Goal: Transaction & Acquisition: Subscribe to service/newsletter

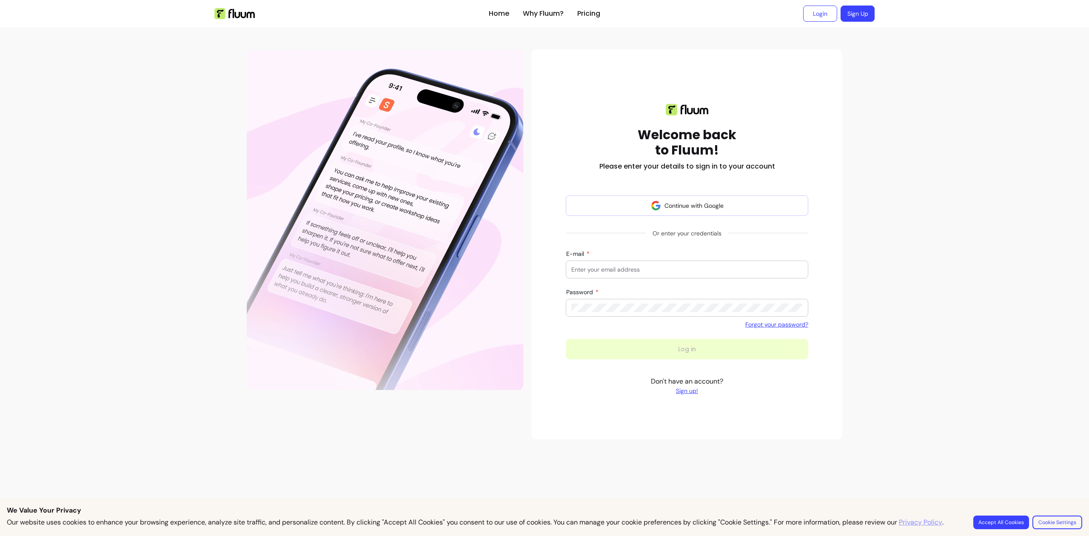
click at [683, 391] on link "Sign up!" at bounding box center [687, 390] width 72 height 9
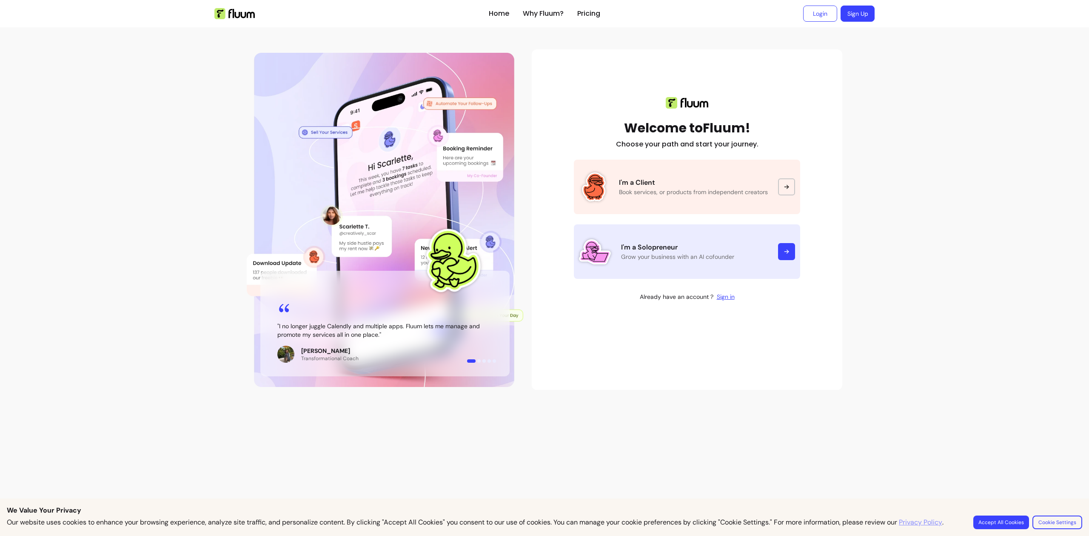
click at [676, 237] on link "I'm a Solopreneur Grow your business with an AI cofounder" at bounding box center [687, 251] width 226 height 54
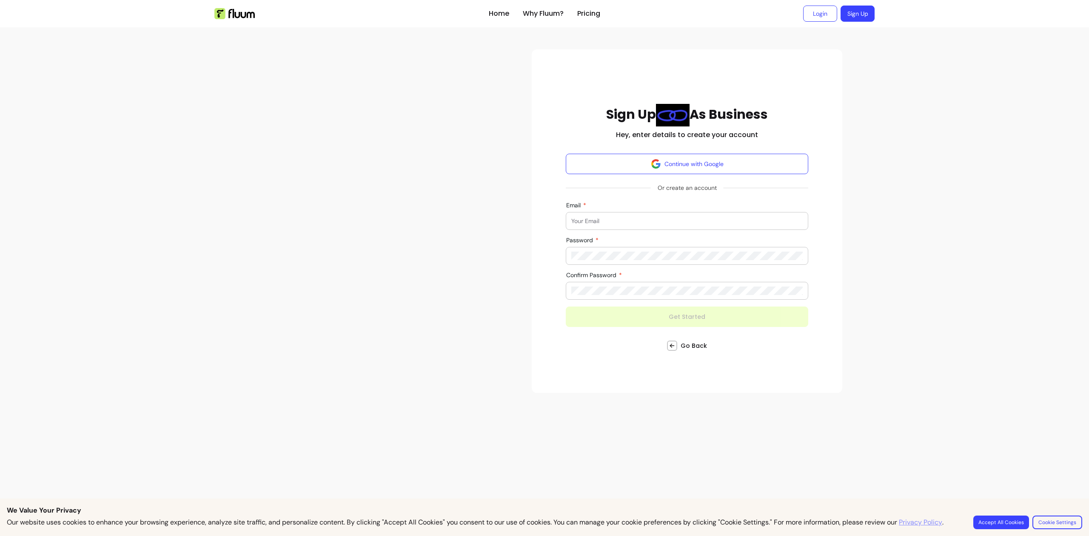
click at [625, 220] on input "Email" at bounding box center [686, 221] width 231 height 9
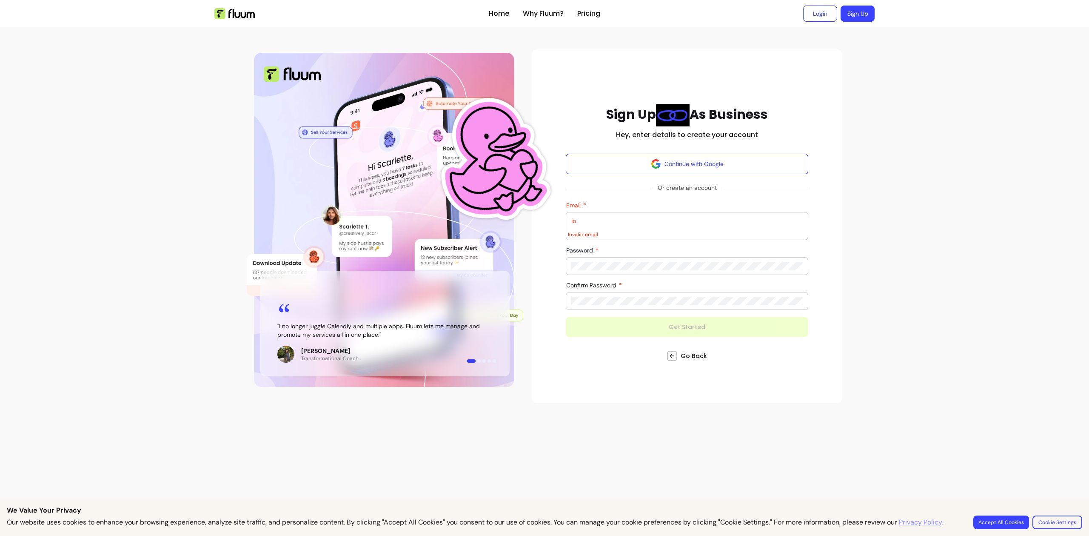
type input "l"
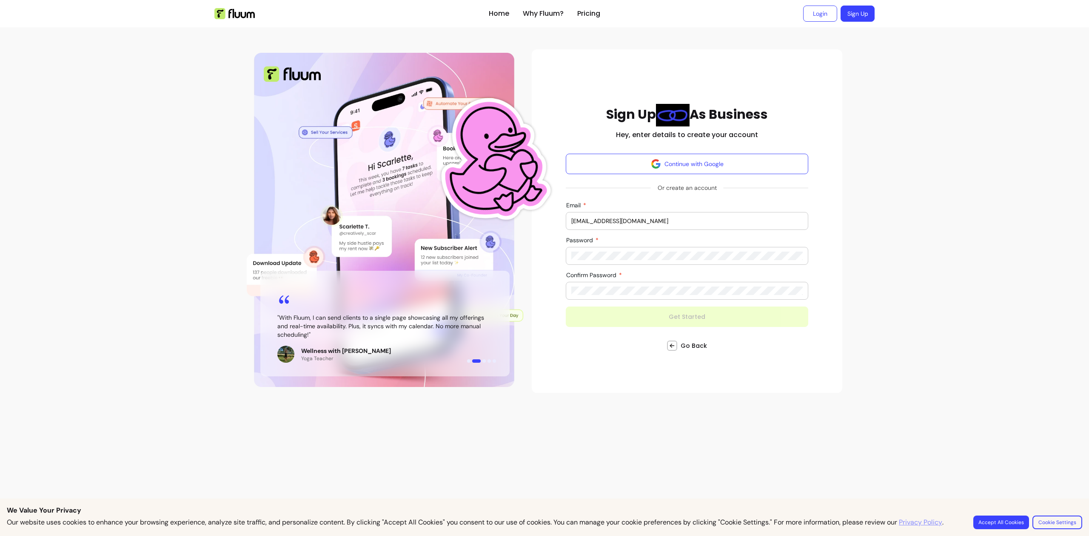
type input "alouacheloan+testtour@gmail.com"
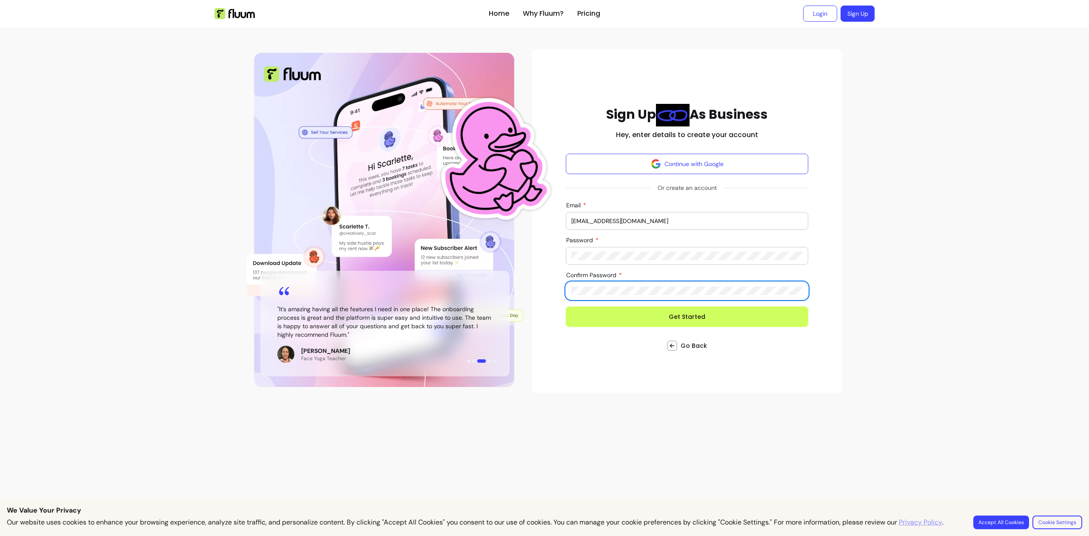
click at [849, 184] on div "" I no longer juggle Calendly and multiple apps. Fluum lets me manage and promo…" at bounding box center [544, 221] width 613 height 360
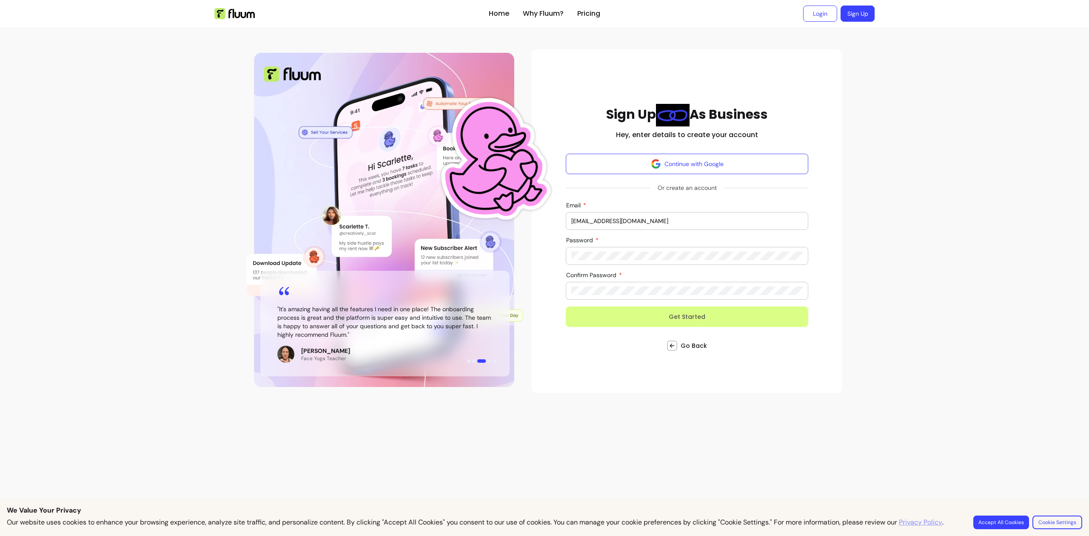
click at [687, 317] on button "Get Started" at bounding box center [687, 316] width 242 height 20
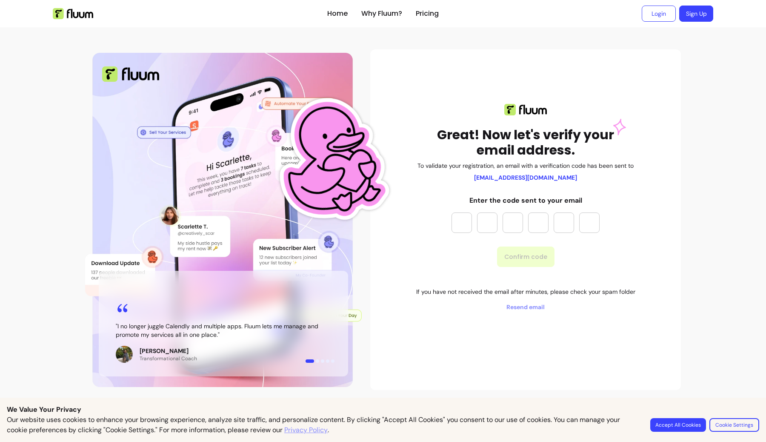
click at [460, 222] on input "Please enter OTP character 1" at bounding box center [461, 222] width 20 height 20
paste input "*"
type input "*"
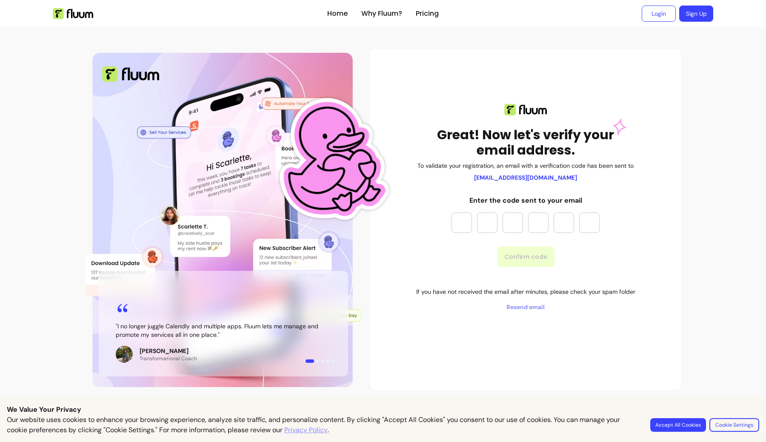
type input "*"
click at [515, 257] on button "Confirm code" at bounding box center [525, 256] width 57 height 20
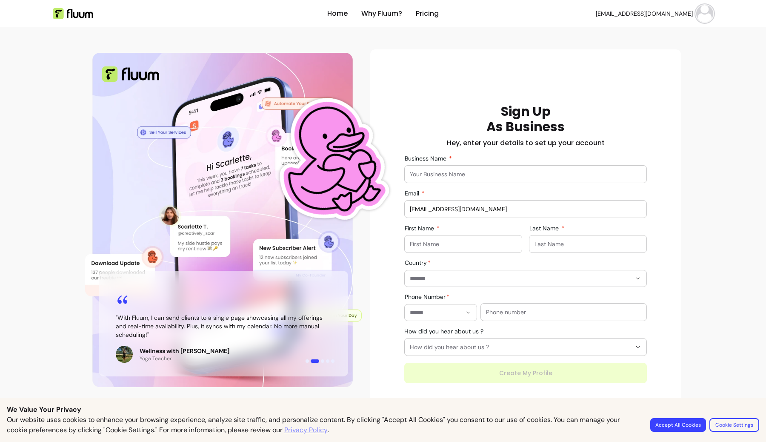
click at [441, 174] on input "Business Name" at bounding box center [525, 174] width 231 height 9
type input "Loan Test tour"
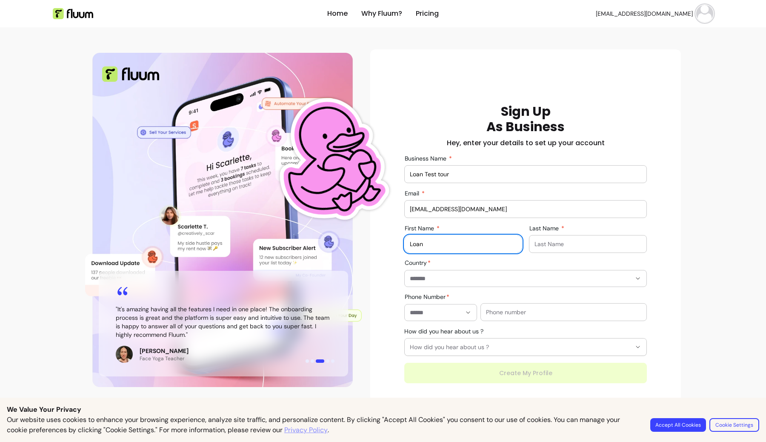
type input "Loan"
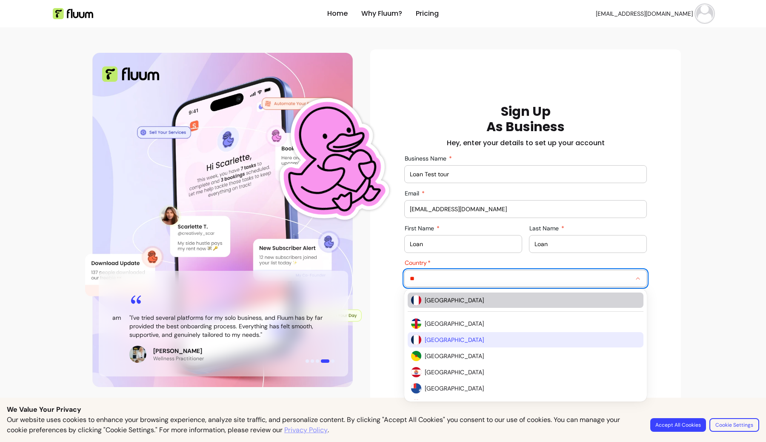
click at [474, 301] on span "France" at bounding box center [528, 300] width 207 height 9
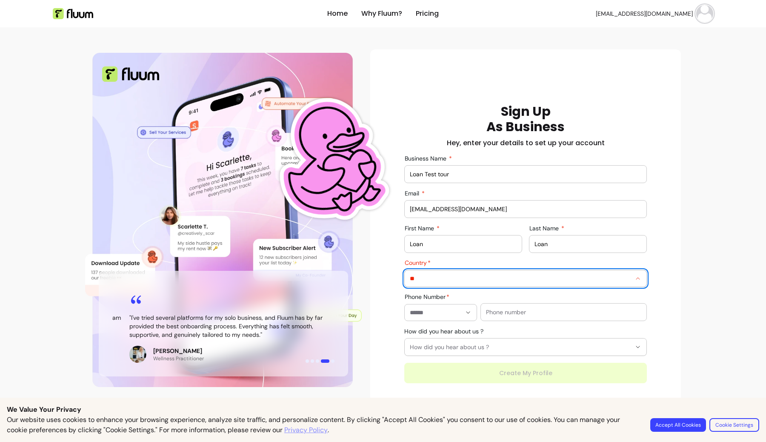
type input "******"
type input "**********"
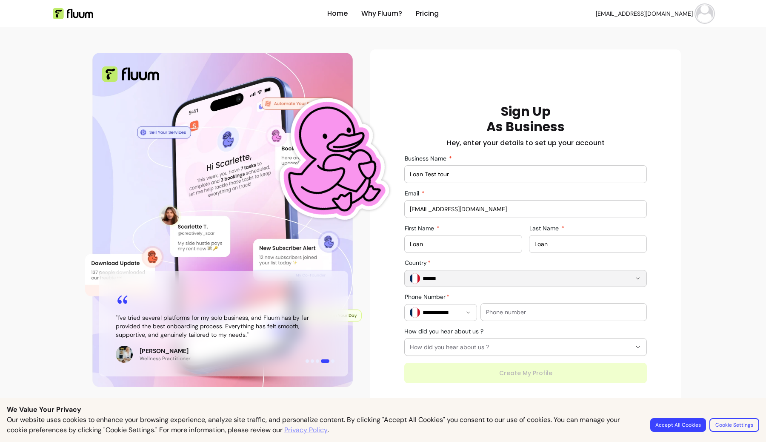
type input "******"
click at [523, 310] on input "text" at bounding box center [563, 312] width 155 height 9
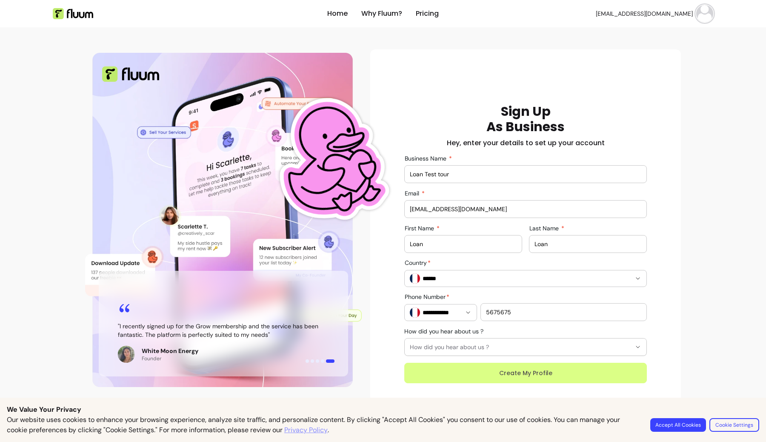
type input "5675675"
click at [537, 375] on button "Create My Profile" at bounding box center [525, 372] width 242 height 20
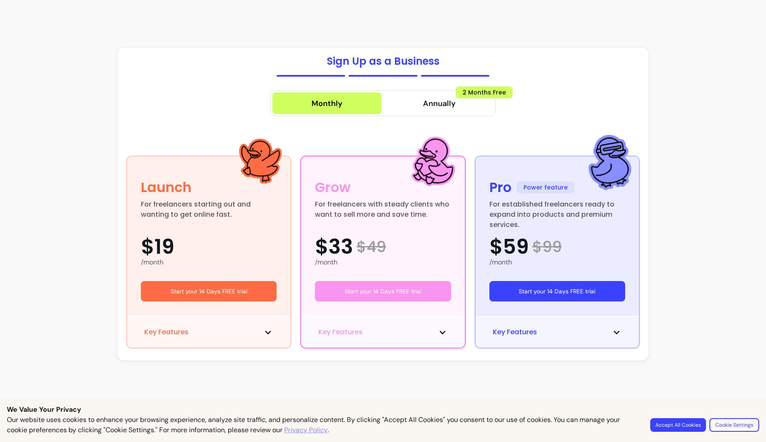
click at [553, 288] on button "Start your 14 Days FREE trial" at bounding box center [557, 291] width 136 height 20
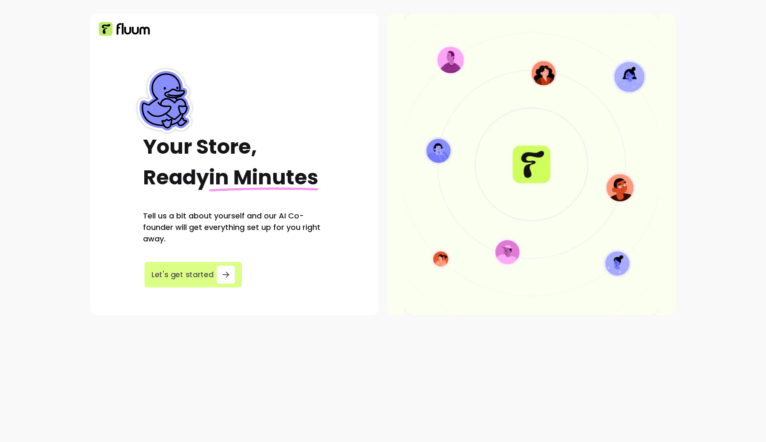
click at [188, 278] on span "Let's get started" at bounding box center [182, 274] width 62 height 11
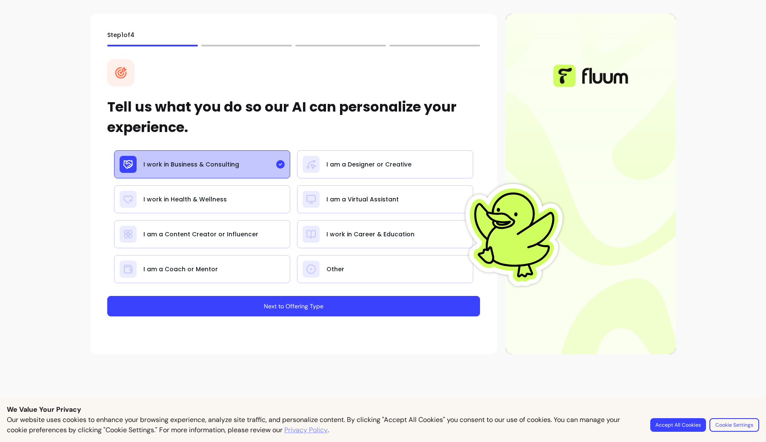
click at [327, 305] on button "Next to Offering Type" at bounding box center [293, 306] width 373 height 20
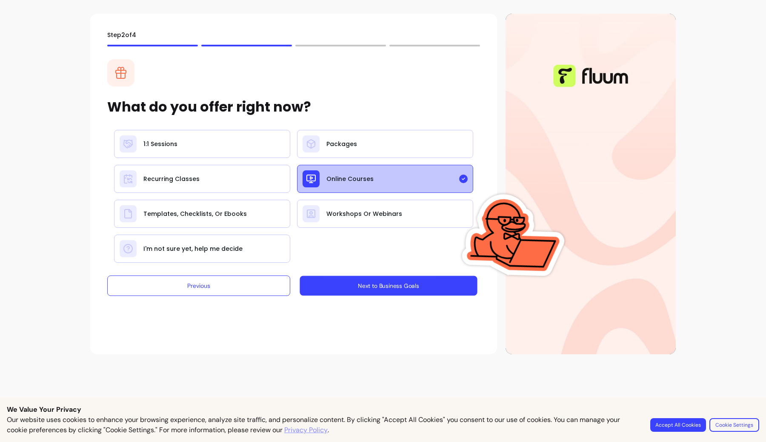
click at [382, 290] on button "Next to Business Goals" at bounding box center [387, 286] width 177 height 20
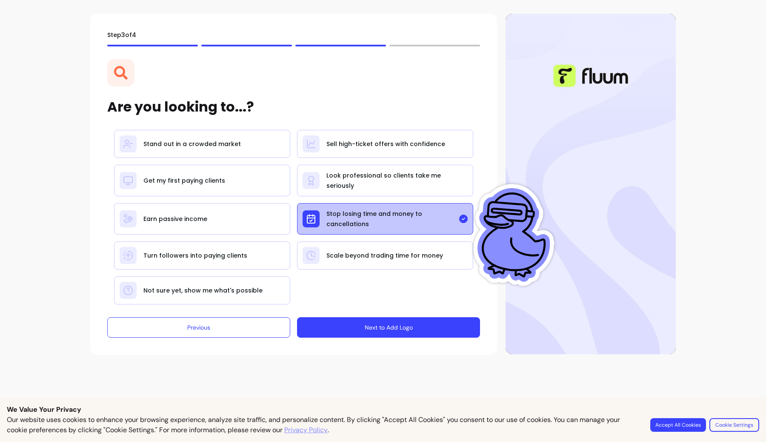
click at [385, 325] on button "Next to Add Logo" at bounding box center [388, 327] width 183 height 20
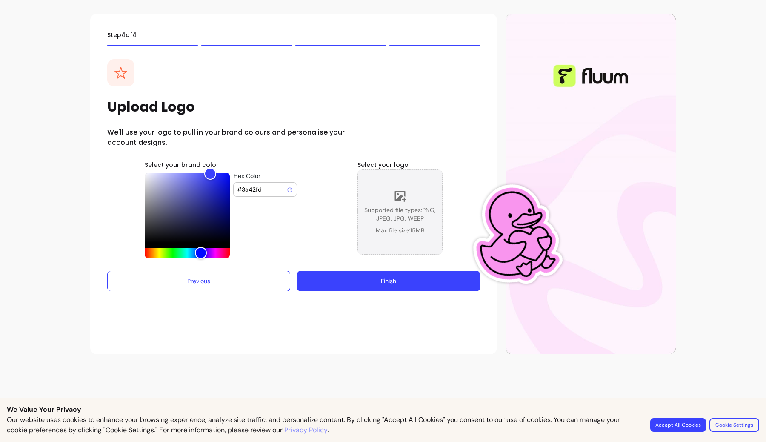
click at [393, 202] on div "Supported file types: PNG, JPEG, JPG, WEBP Max file size: 15 MB" at bounding box center [400, 211] width 84 height 45
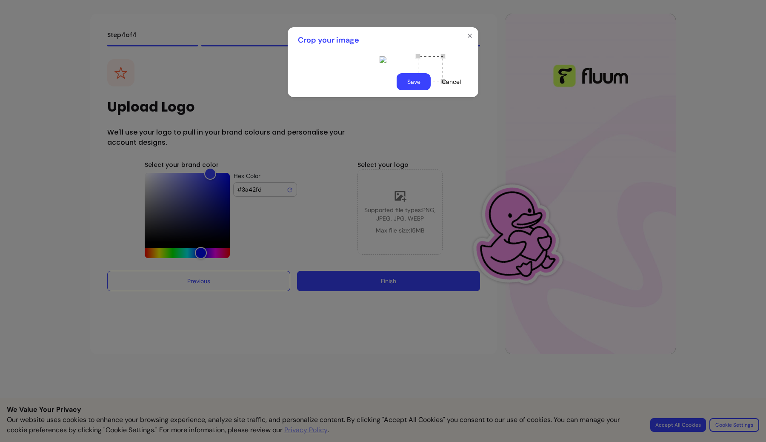
click at [411, 90] on button "Save" at bounding box center [413, 81] width 34 height 17
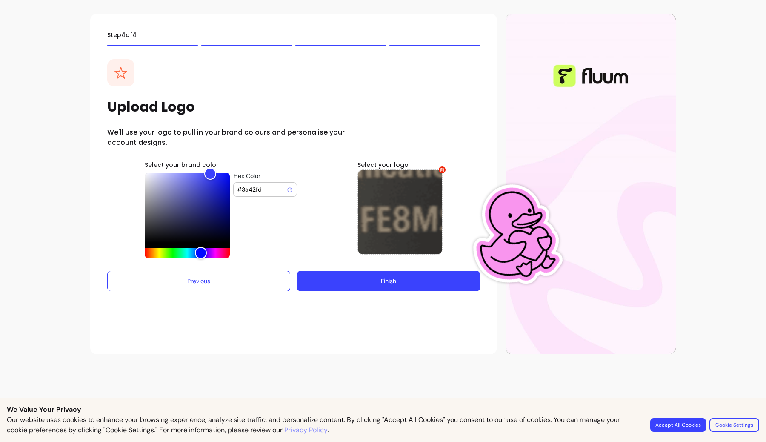
click at [403, 283] on button "Finish" at bounding box center [388, 281] width 183 height 20
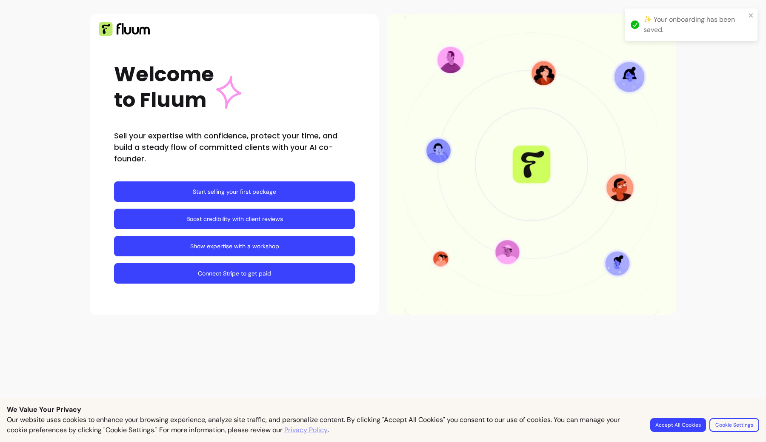
click at [240, 194] on link "Start selling your first package" at bounding box center [234, 191] width 241 height 20
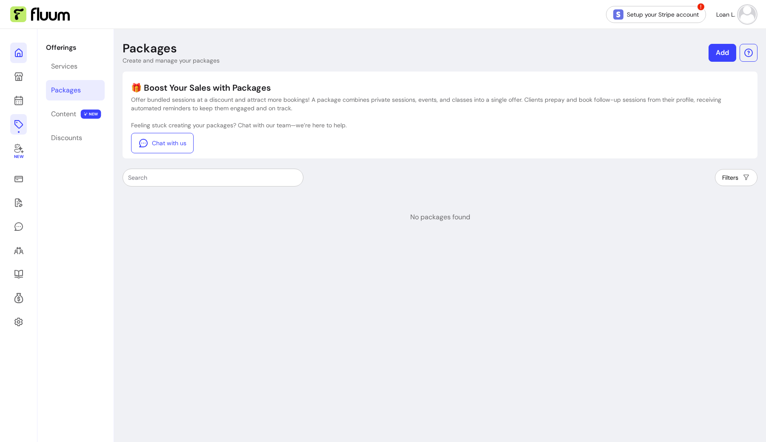
click at [19, 55] on icon at bounding box center [19, 53] width 10 height 10
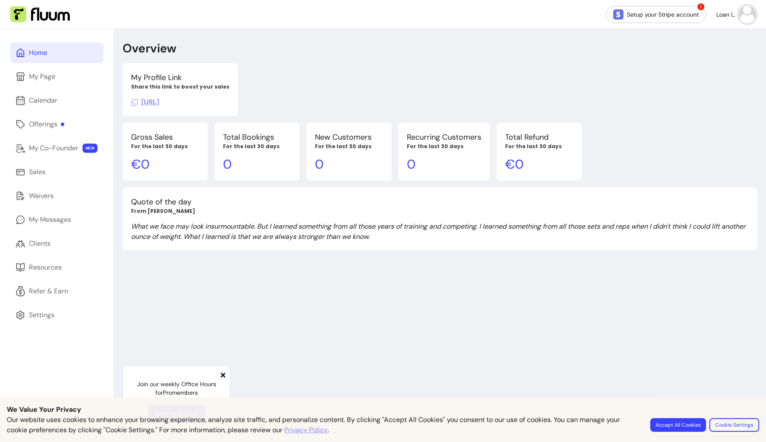
click at [406, 305] on div "Overview My Profile Link Share this link to boost your sales https://fluum.ai/l…" at bounding box center [440, 250] width 652 height 442
click at [678, 423] on button "Accept All Cookies" at bounding box center [678, 424] width 54 height 13
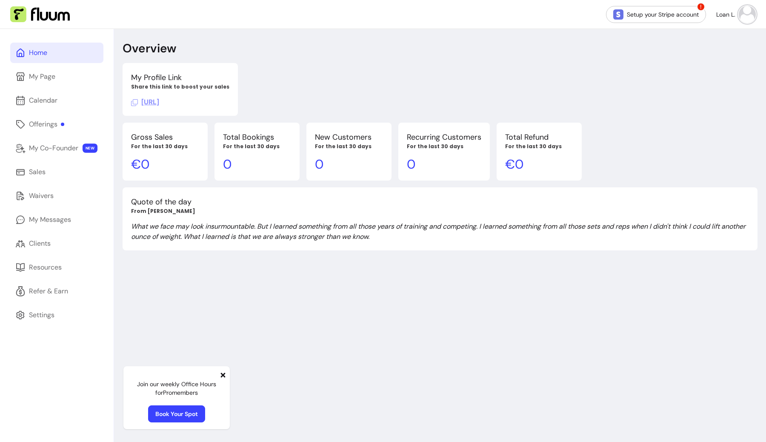
click at [587, 347] on div "Overview My Profile Link Share this link to boost your sales https://fluum.ai/l…" at bounding box center [440, 250] width 652 height 442
click at [50, 74] on div "My Page" at bounding box center [42, 76] width 26 height 10
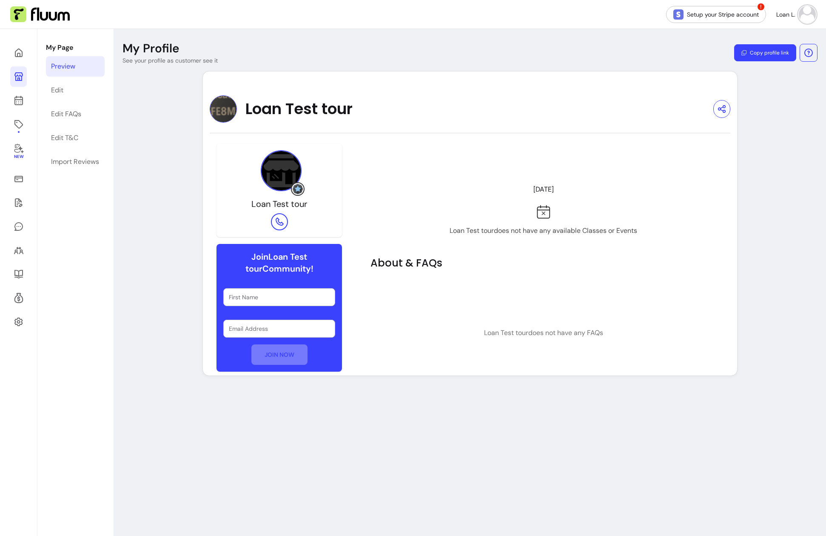
click at [162, 168] on div "My Profile See your profile as customer see it Copy profile link Loan Test tour…" at bounding box center [470, 297] width 712 height 536
click at [16, 55] on icon at bounding box center [19, 53] width 10 height 10
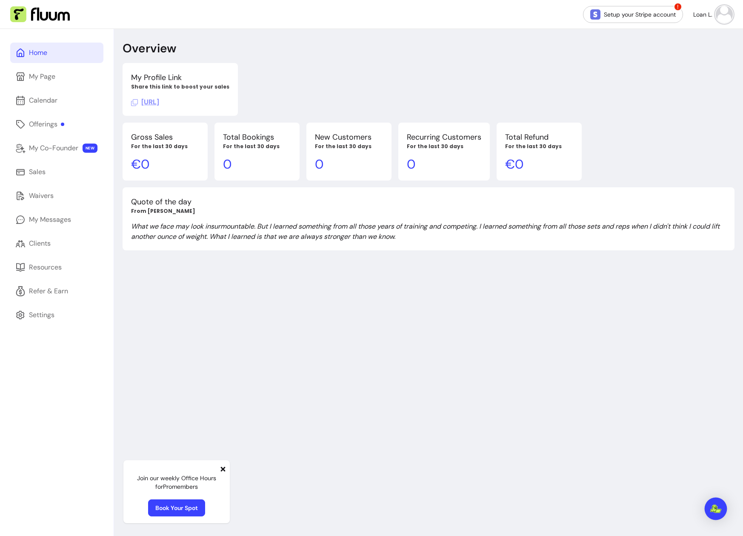
click at [718, 505] on img "Open Intercom Messenger" at bounding box center [715, 508] width 11 height 9
click at [225, 468] on icon at bounding box center [223, 468] width 7 height 7
